Goal: Navigation & Orientation: Find specific page/section

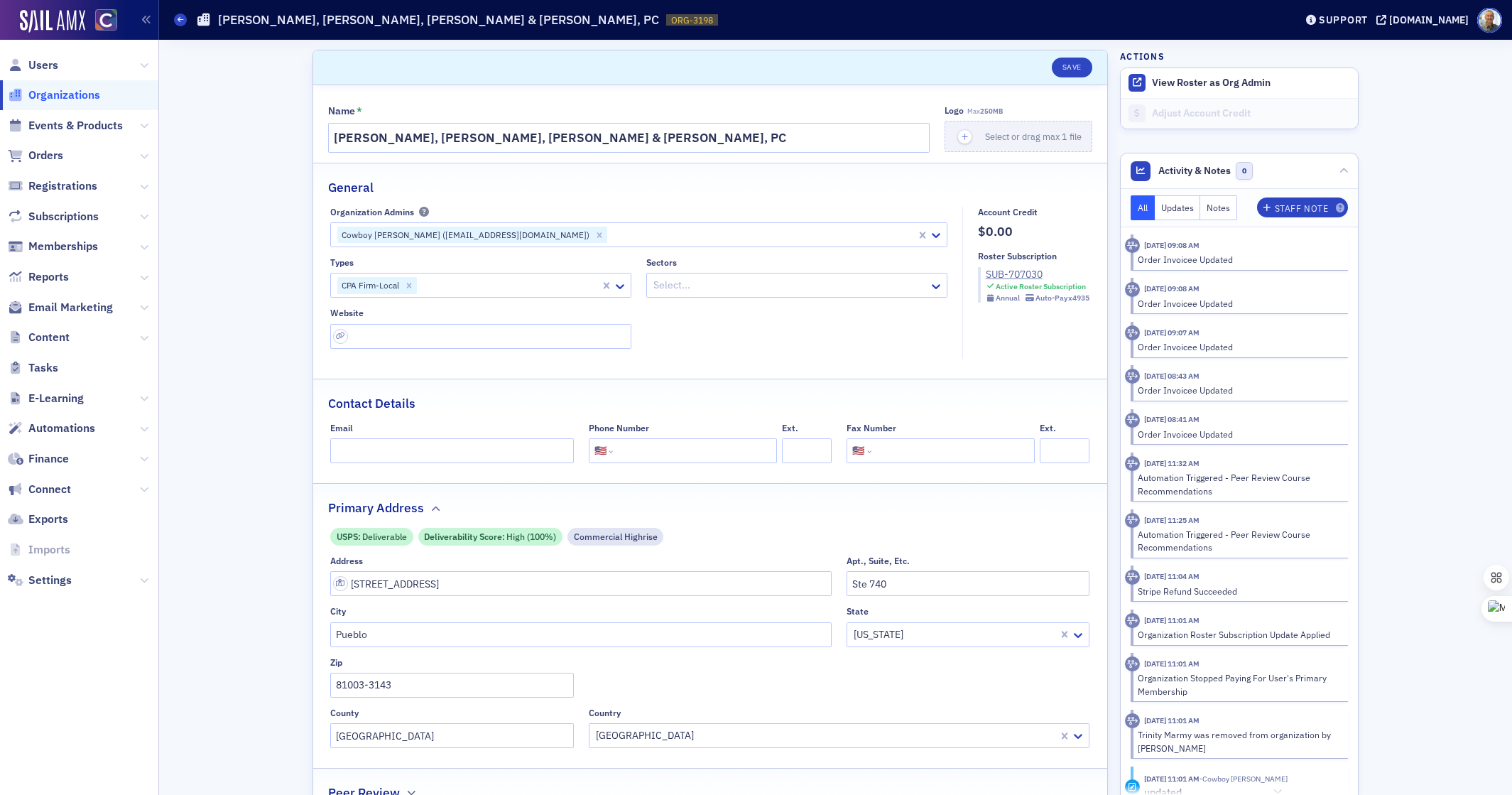
select select "US"
click at [47, 277] on span "Reports" at bounding box center [49, 276] width 41 height 15
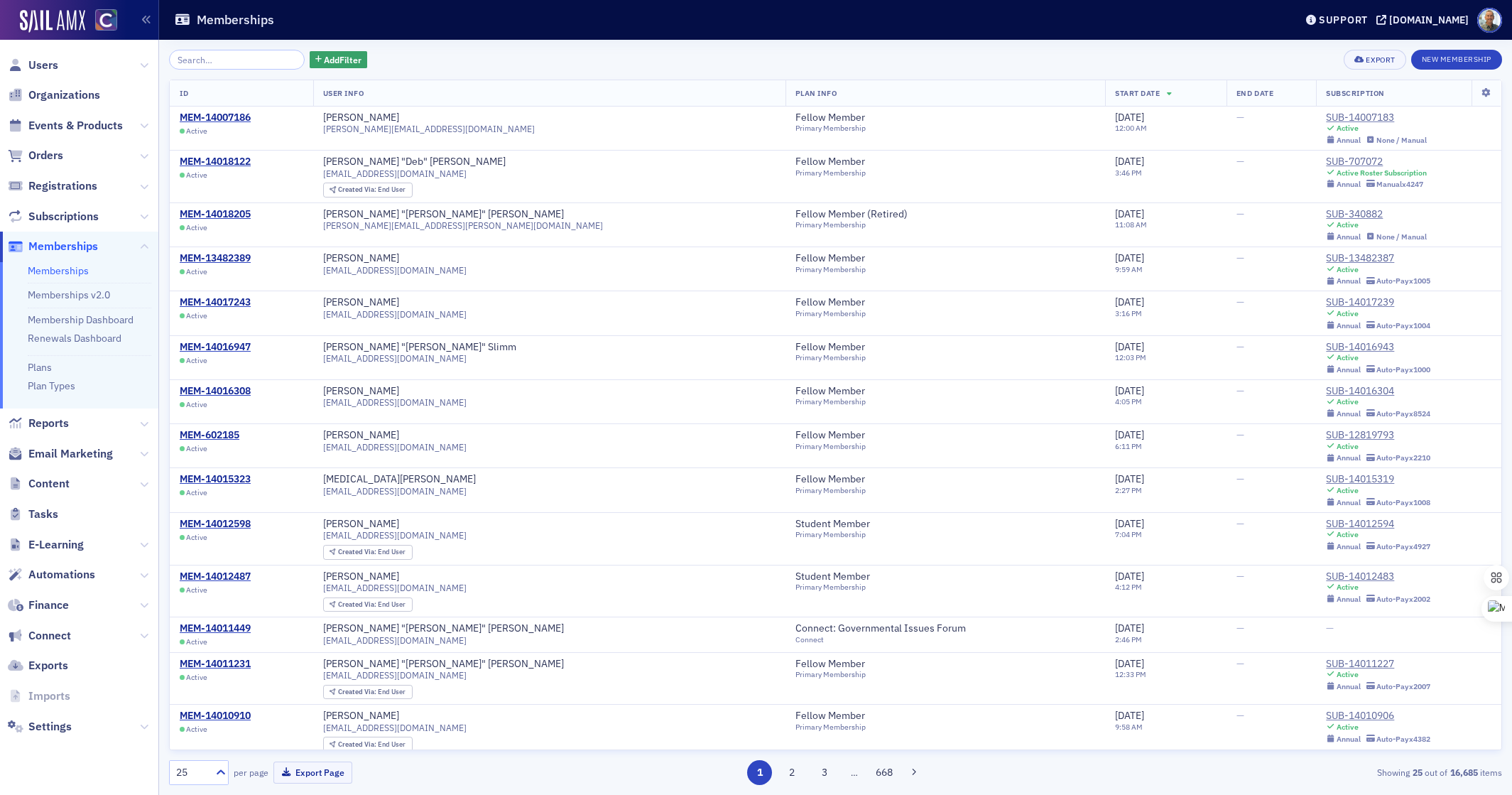
click at [60, 66] on span "Users" at bounding box center [79, 64] width 158 height 30
click at [212, 60] on input "search" at bounding box center [236, 60] width 135 height 20
click at [42, 64] on span "Users" at bounding box center [43, 65] width 30 height 15
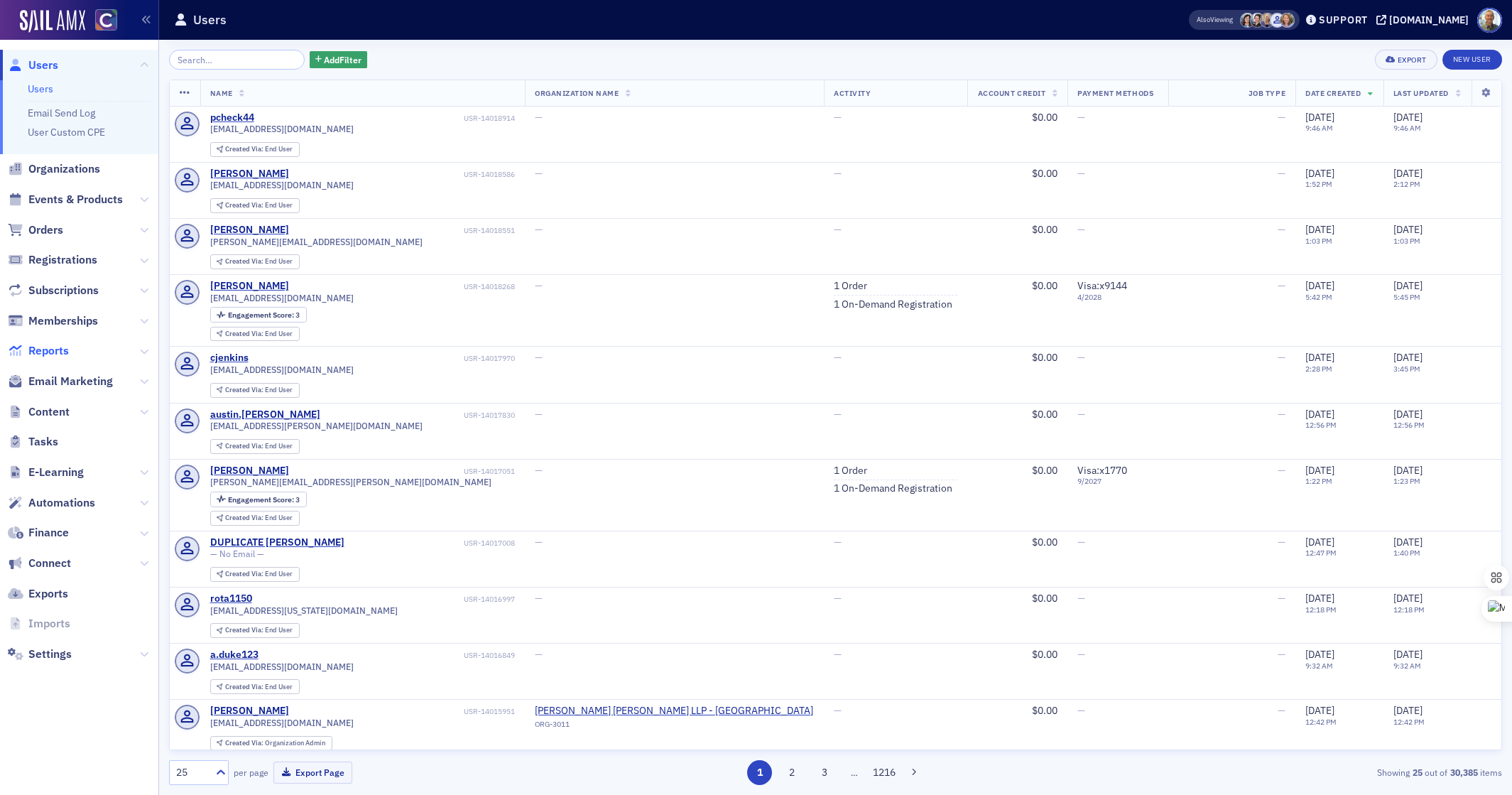
click at [51, 352] on span "Reports" at bounding box center [49, 351] width 41 height 15
